Goal: Transaction & Acquisition: Download file/media

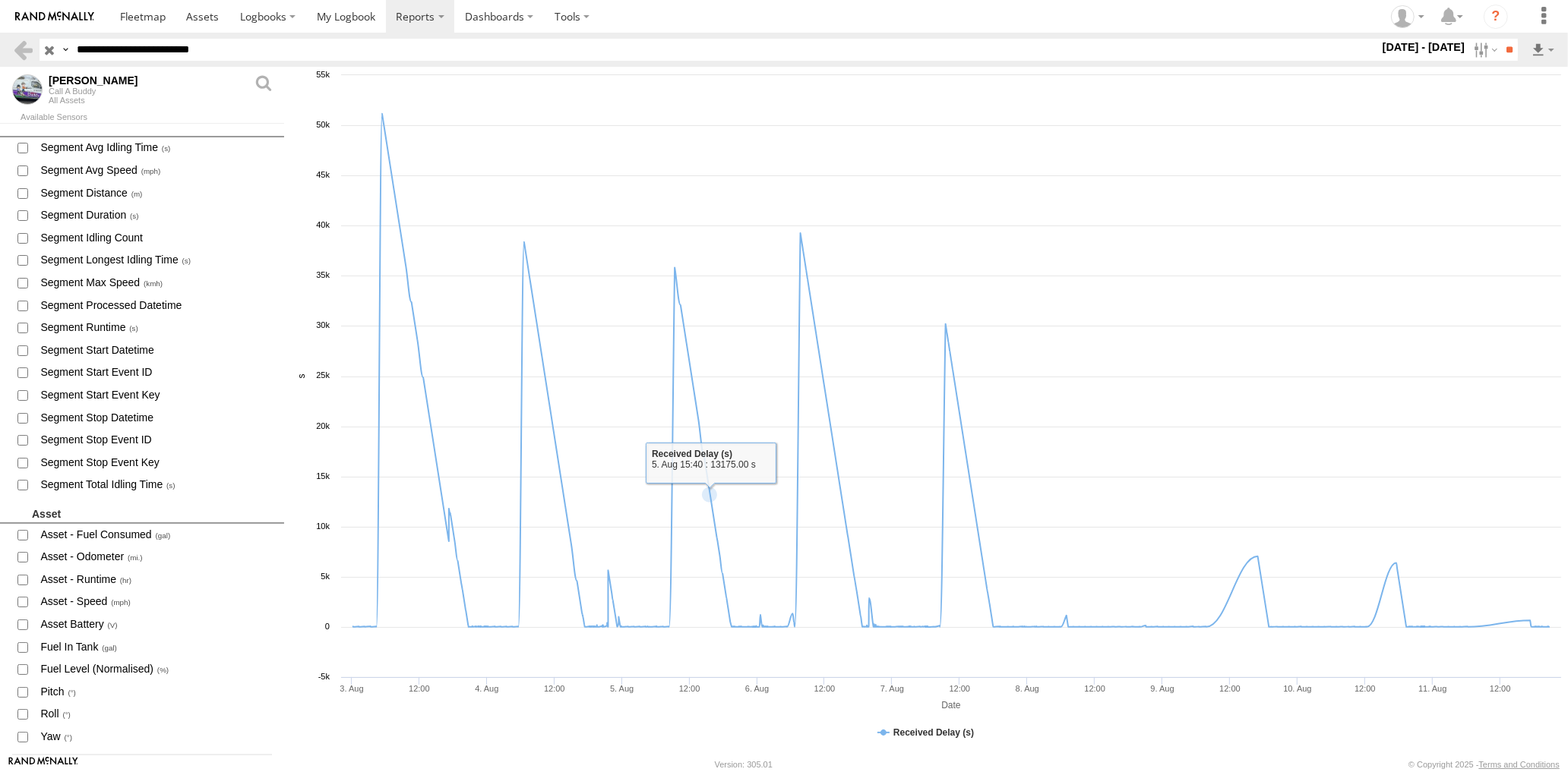
scroll to position [1067, 0]
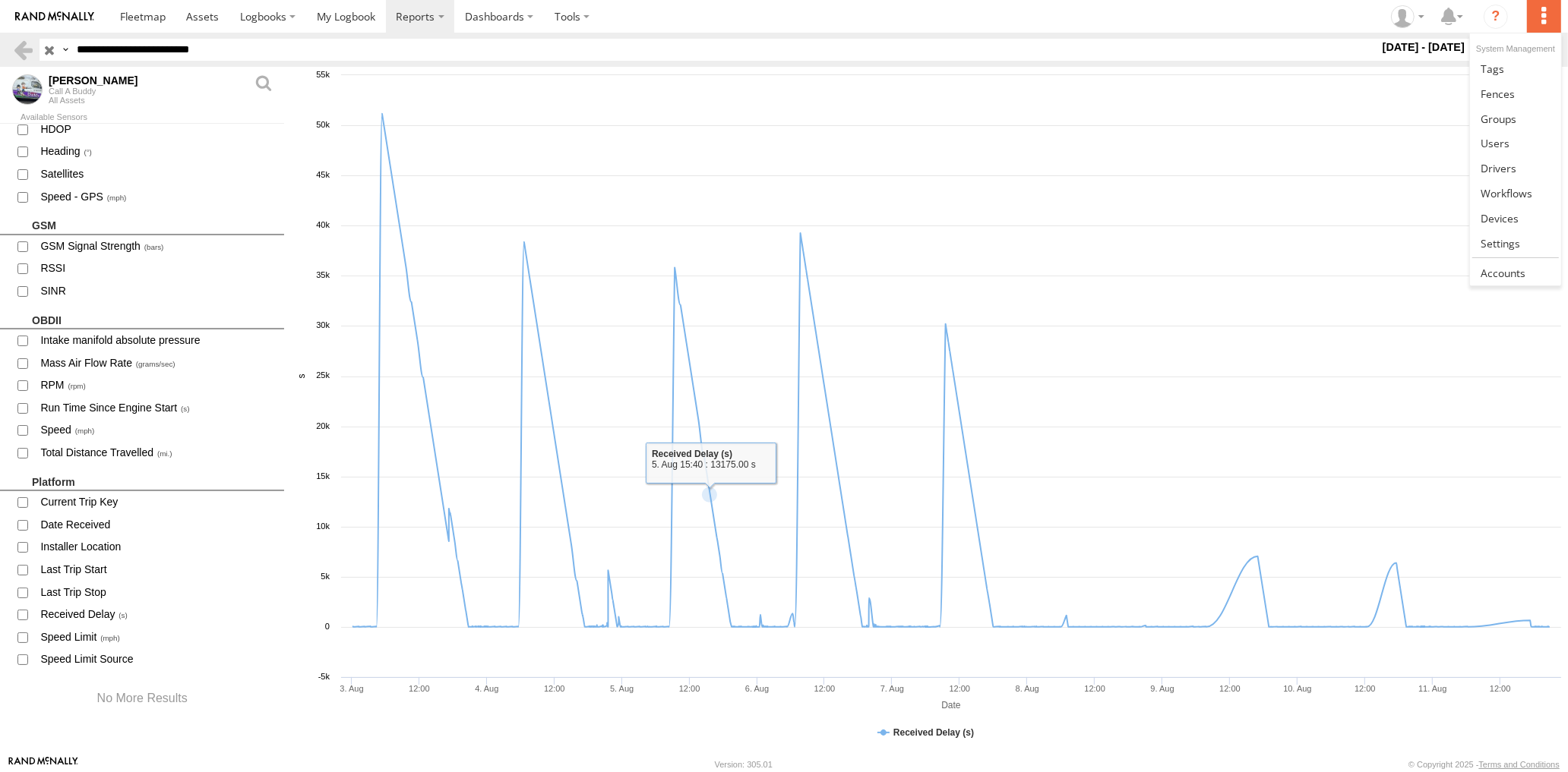
click at [1542, 19] on label at bounding box center [1543, 16] width 33 height 33
click at [1510, 225] on span at bounding box center [1499, 218] width 38 height 15
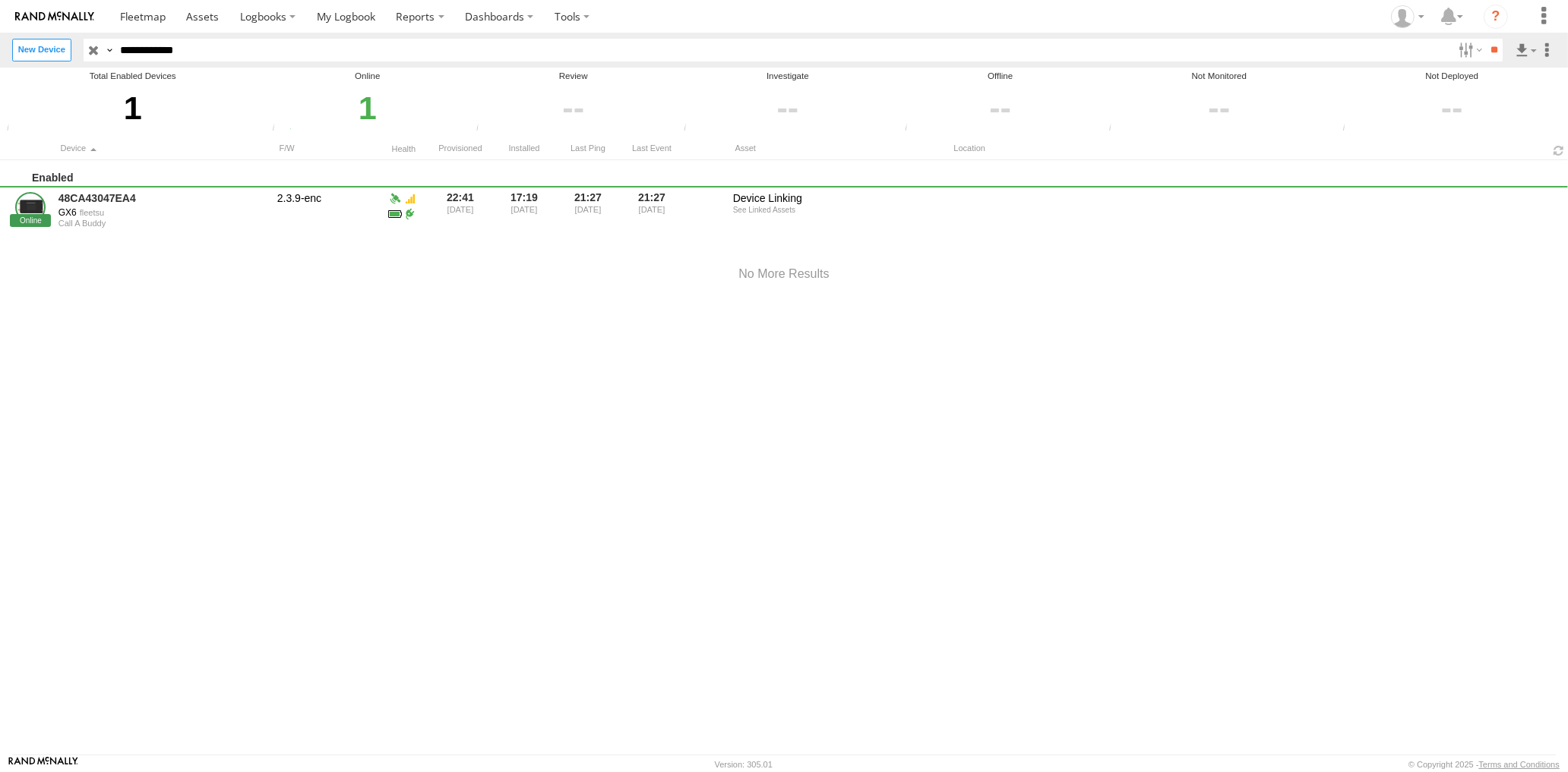
drag, startPoint x: 229, startPoint y: 51, endPoint x: -16, endPoint y: 12, distance: 248.1
click at [114, 39] on input "**********" at bounding box center [783, 50] width 1338 height 22
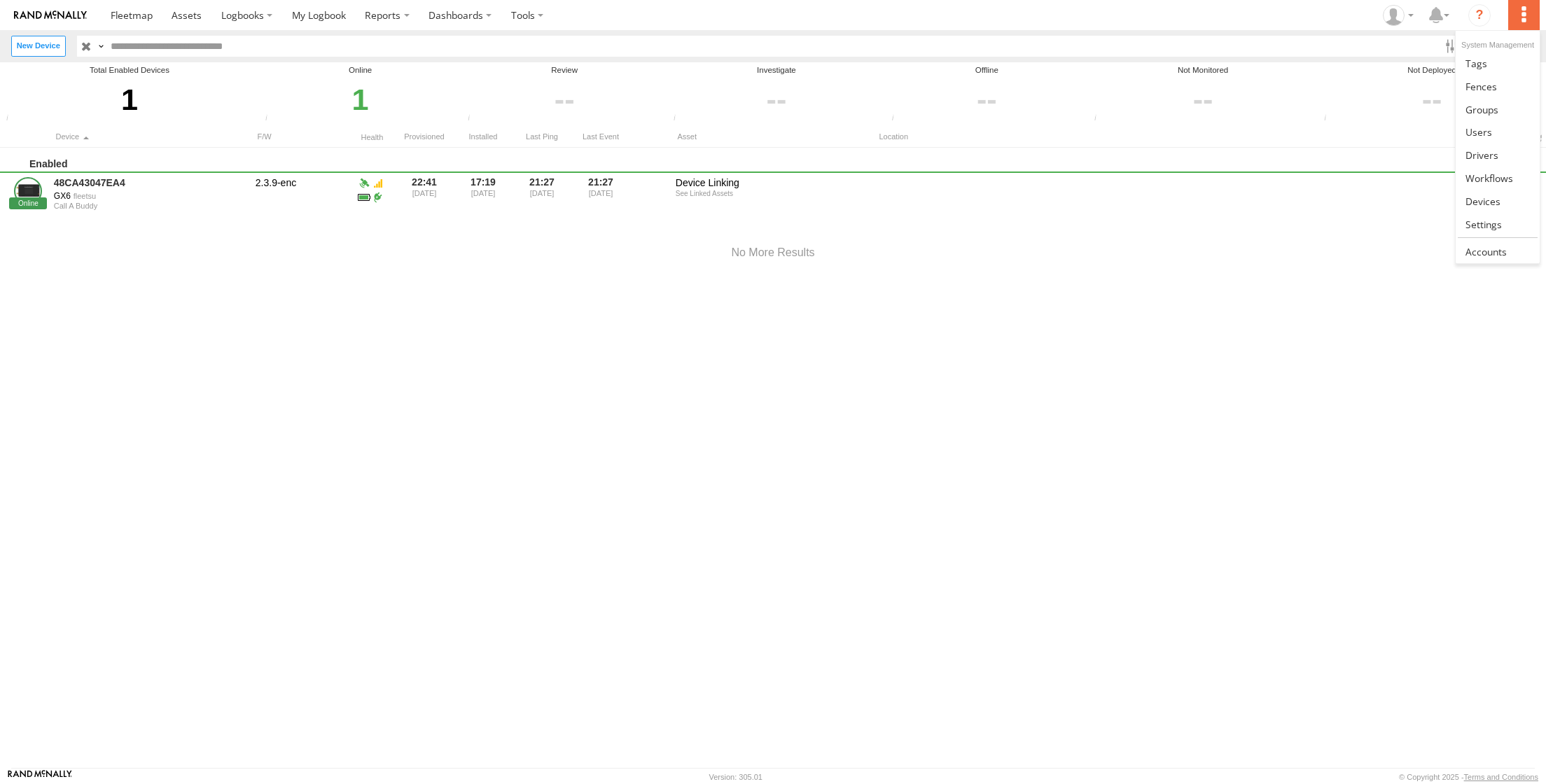
click at [1445, 21] on label at bounding box center [1524, 15] width 31 height 30
click at [761, 383] on div "Enabled 48CA43047EA4 GX6 fleetsu Call A Buddy 2.3.9-enc 22:41 30/06/2024 17:19 …" at bounding box center [773, 458] width 1546 height 621
click at [66, 16] on img at bounding box center [51, 16] width 73 height 10
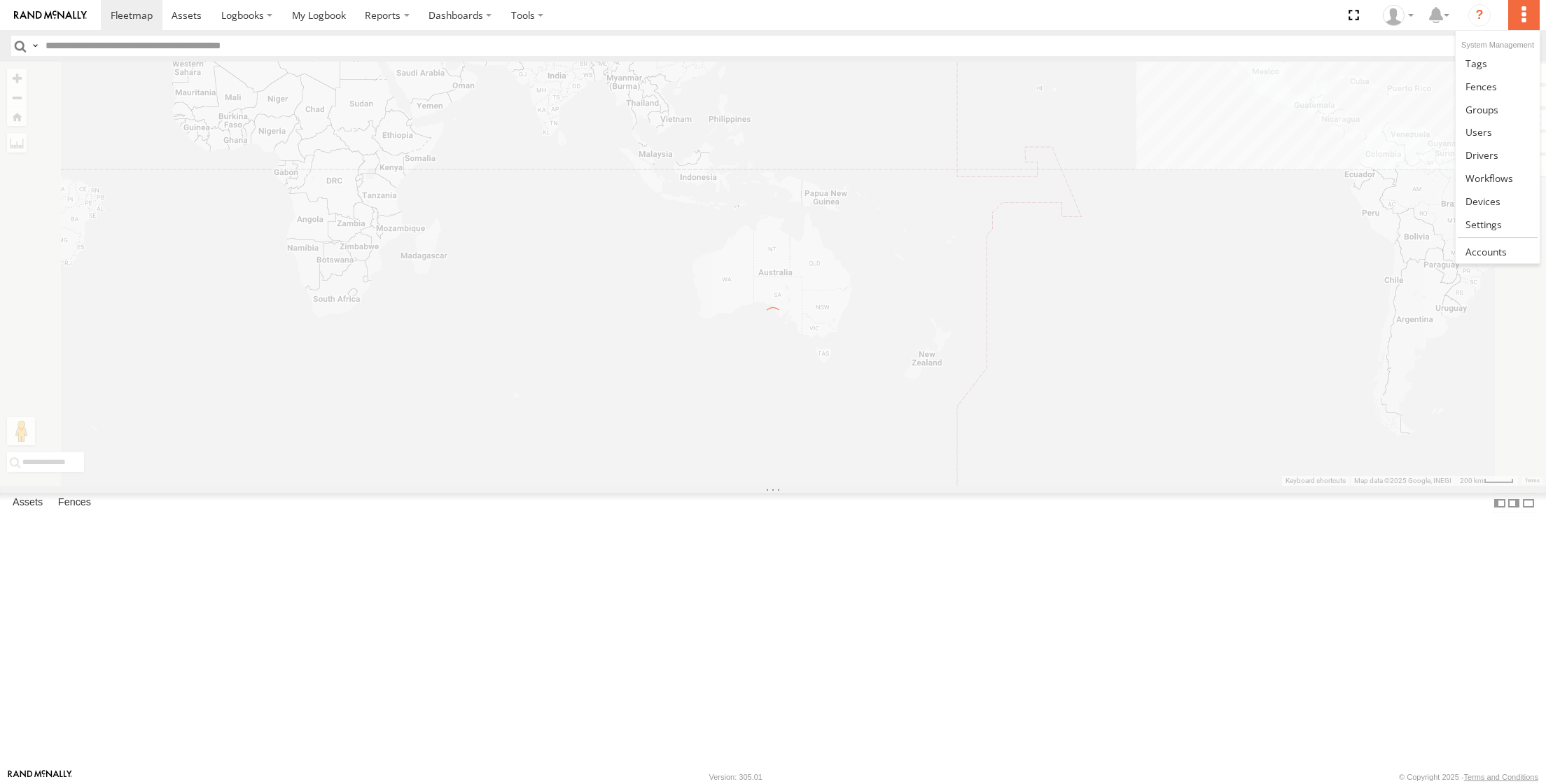
click at [1530, 19] on label at bounding box center [1524, 15] width 31 height 30
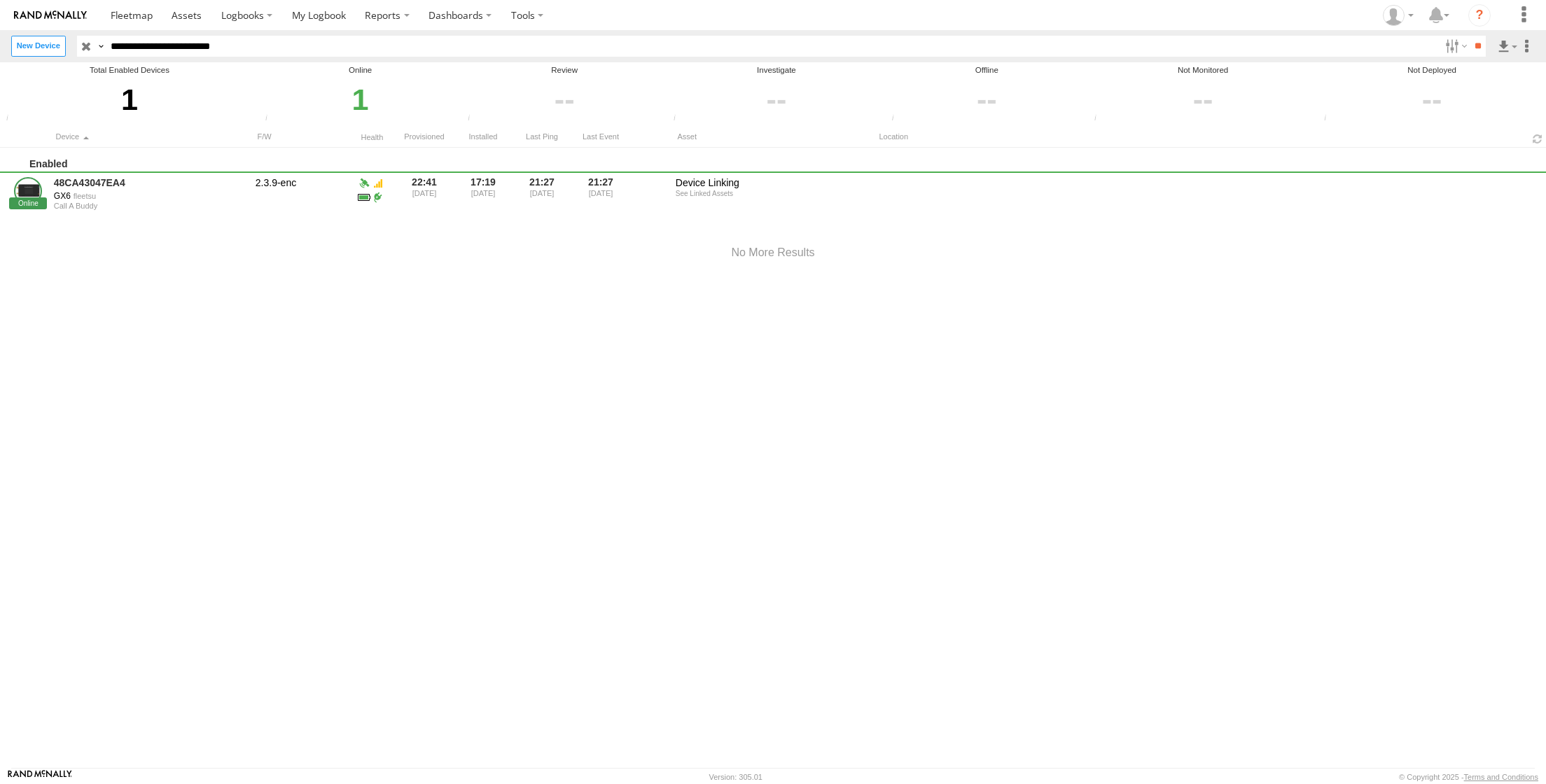
drag, startPoint x: 280, startPoint y: 44, endPoint x: -65, endPoint y: 1, distance: 347.7
click at [105, 36] on input "**********" at bounding box center [772, 46] width 1334 height 20
type input "**********"
click at [1470, 53] on input "**" at bounding box center [1478, 46] width 16 height 20
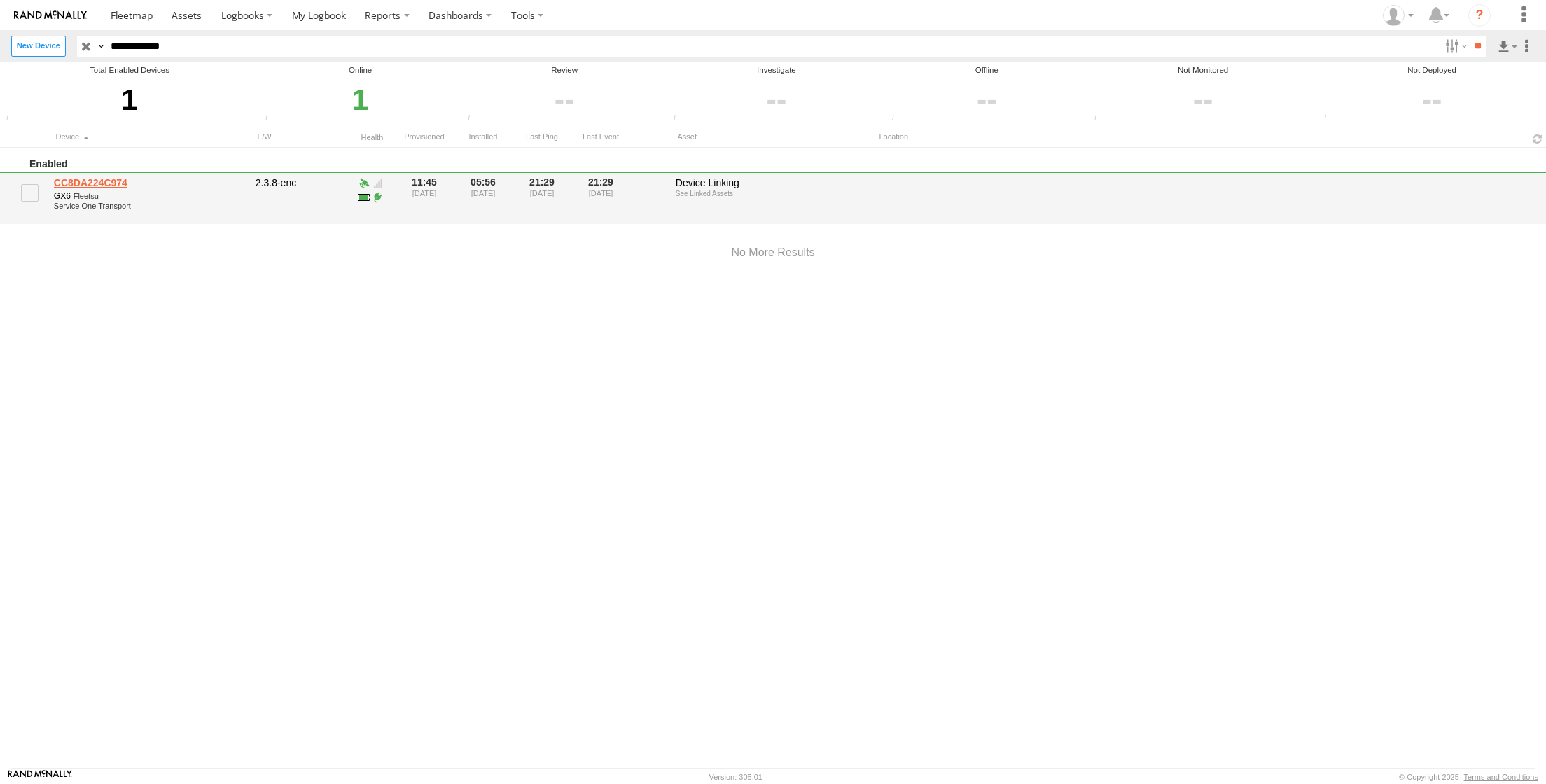
click at [87, 183] on link "CC8DA224C974" at bounding box center [150, 183] width 192 height 13
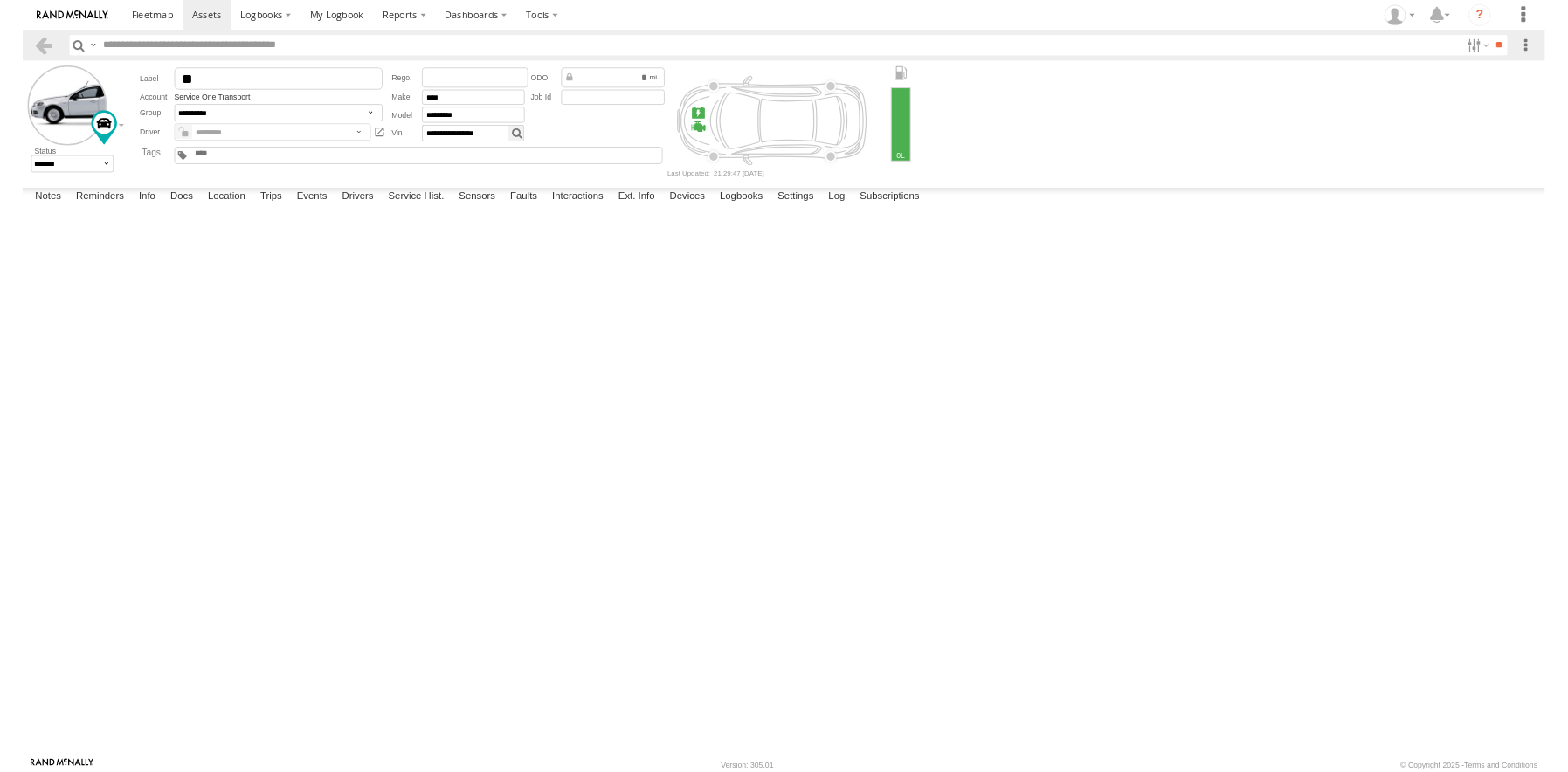
scroll to position [895, 0]
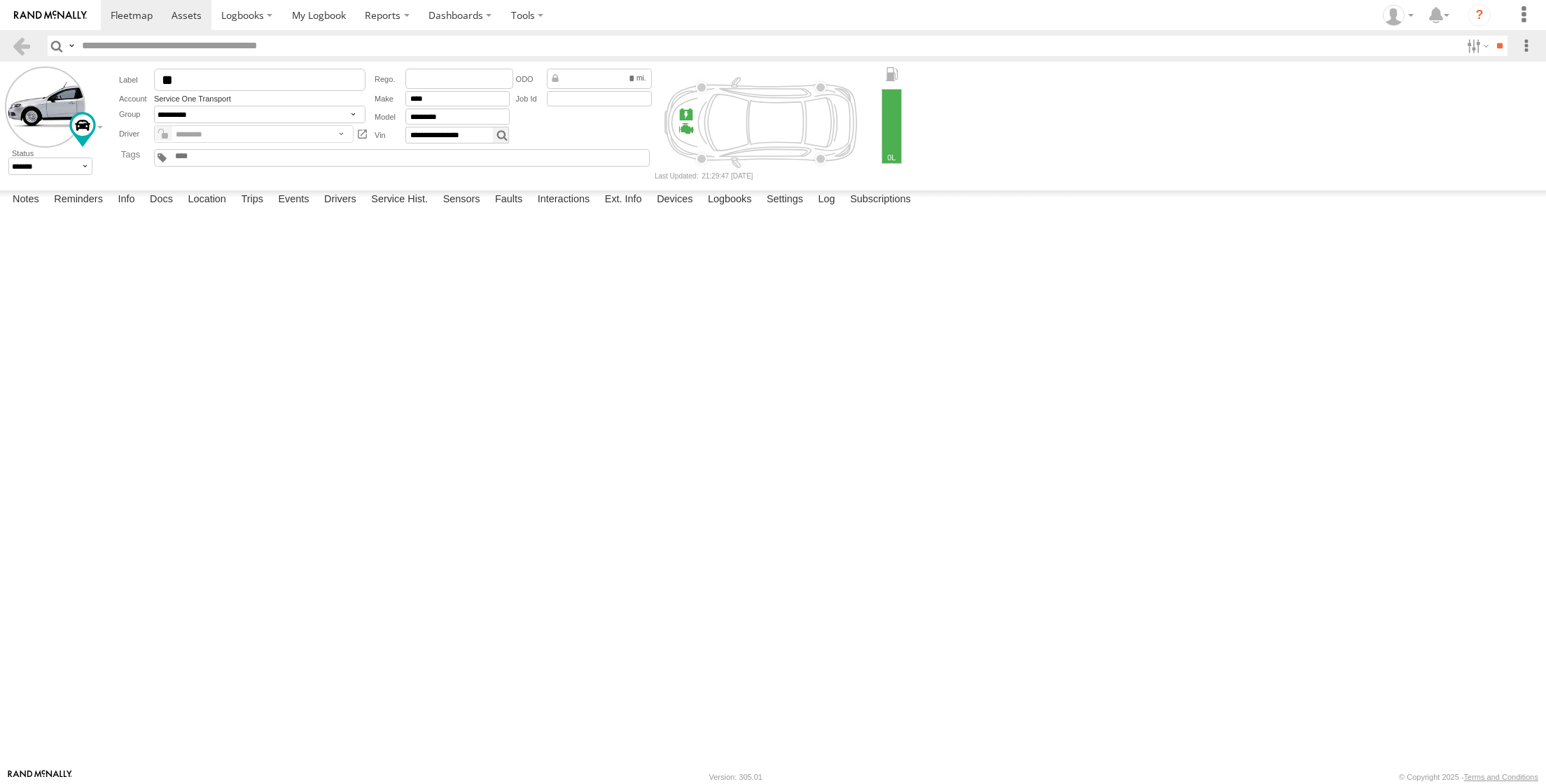
click at [0, 0] on div "Segment Avg Idling Time Segment Avg Speed Segment Duration Segment Fuel Consump…" at bounding box center [0, 0] width 0 height 0
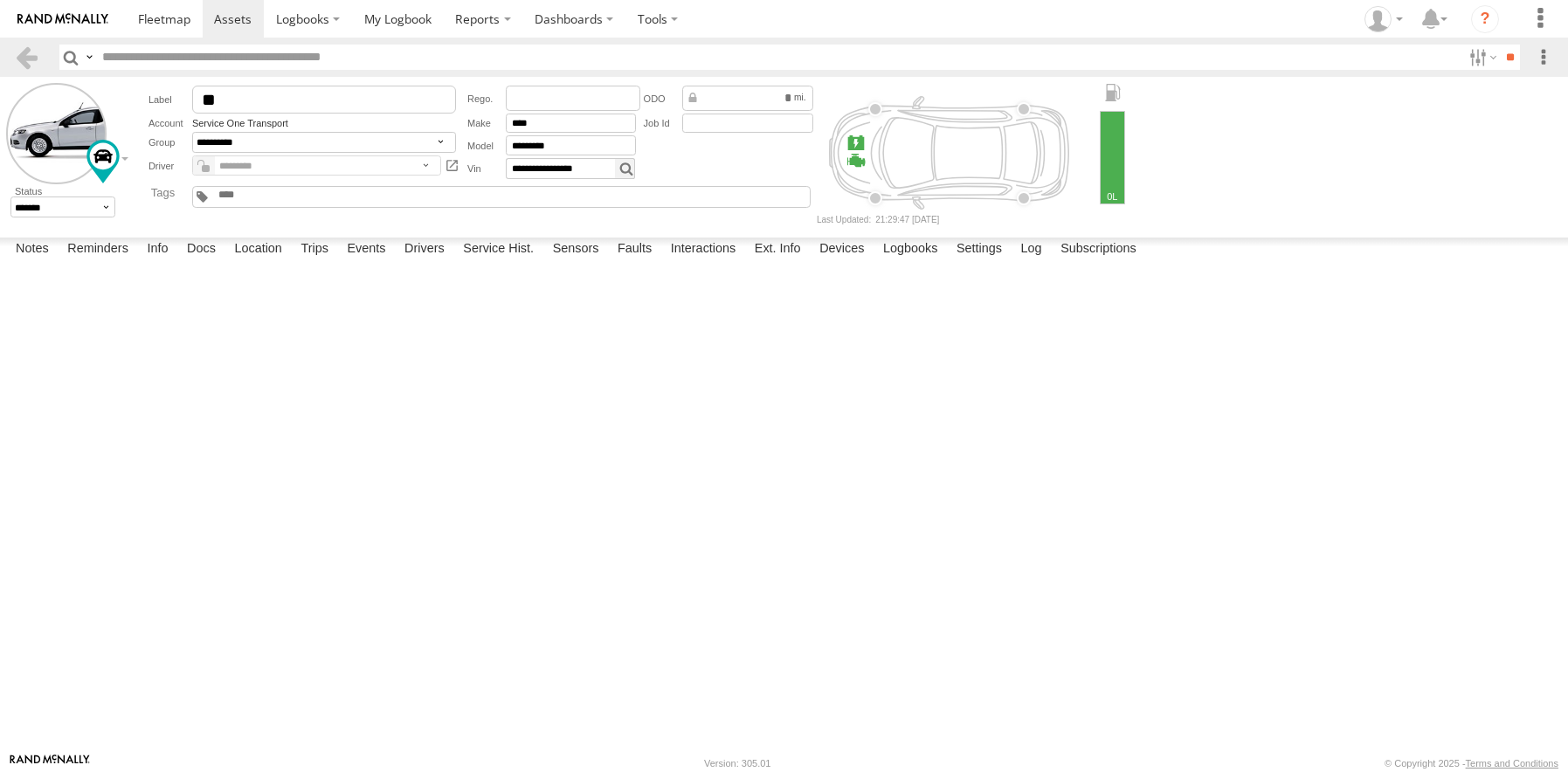
scroll to position [1508, 0]
click at [0, 0] on link at bounding box center [0, 0] width 0 height 0
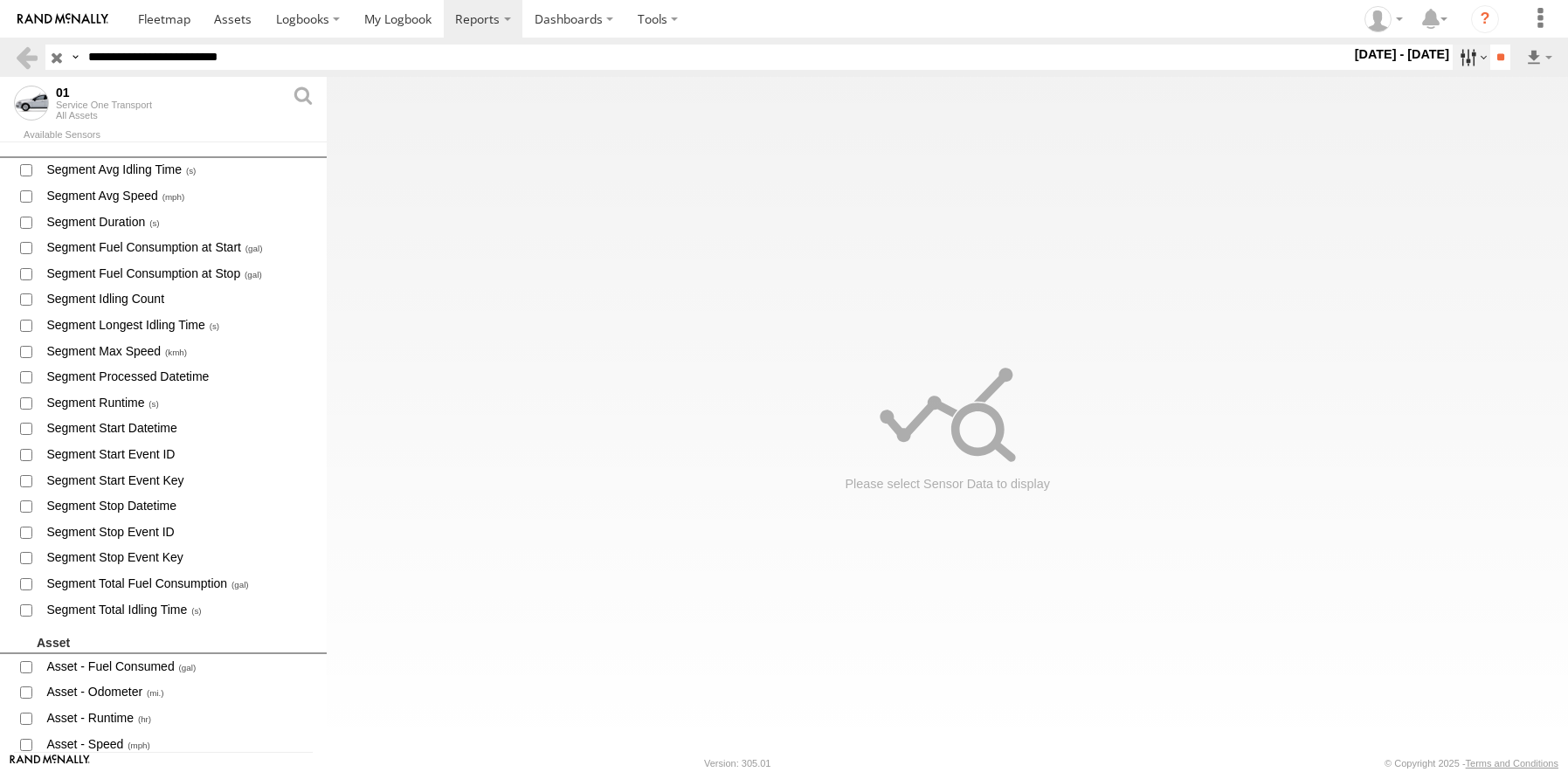
click at [1453, 56] on label at bounding box center [1471, 57] width 38 height 25
click at [0, 0] on label at bounding box center [0, 0] width 0 height 0
click at [1493, 58] on input "**" at bounding box center [1500, 57] width 20 height 25
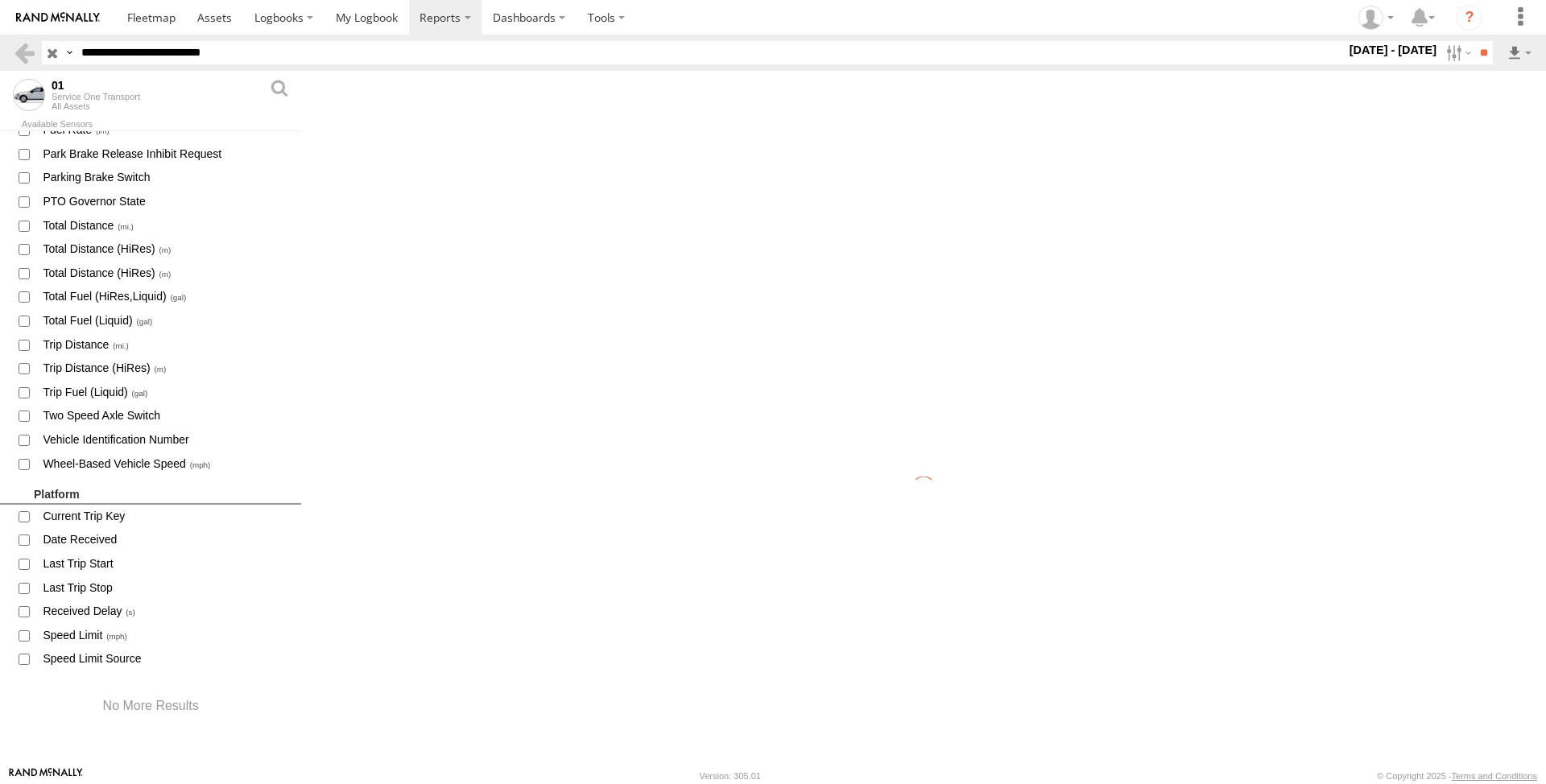
scroll to position [2172, 0]
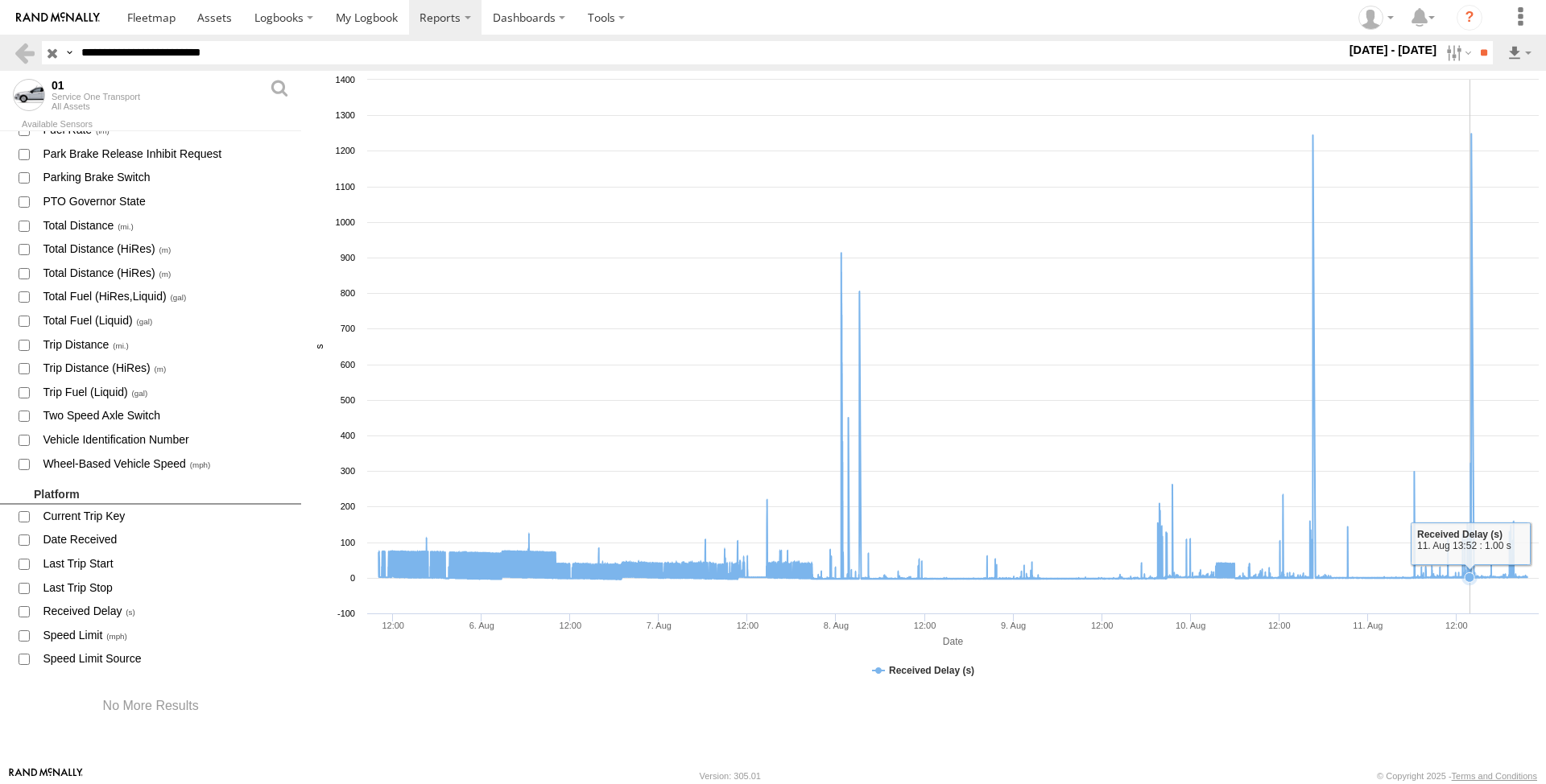
click at [1445, 134] on icon at bounding box center [952, 356] width 1164 height 446
click at [1445, 58] on label at bounding box center [1519, 53] width 27 height 23
click at [1445, 83] on link "CSV File" at bounding box center [1497, 79] width 57 height 24
click at [1172, 16] on section "Dashboards" at bounding box center [829, 17] width 1426 height 35
